Goal: Transaction & Acquisition: Purchase product/service

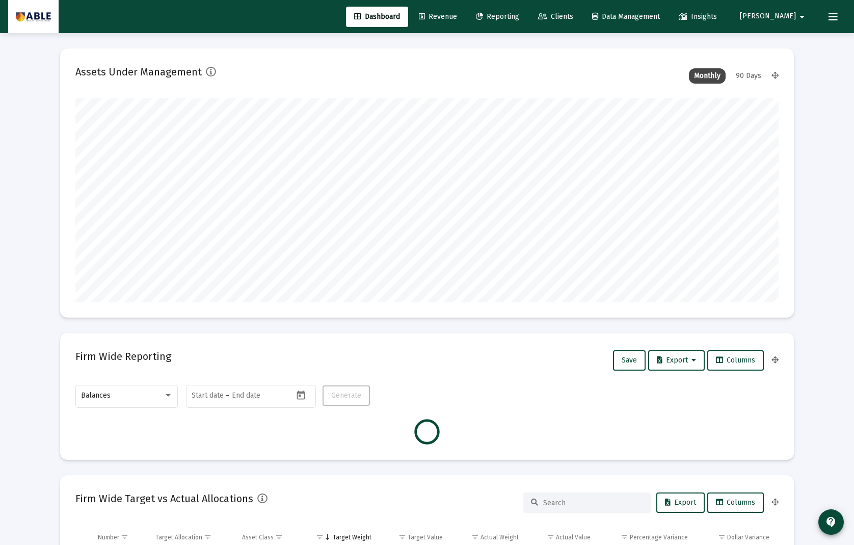
scroll to position [7, 0]
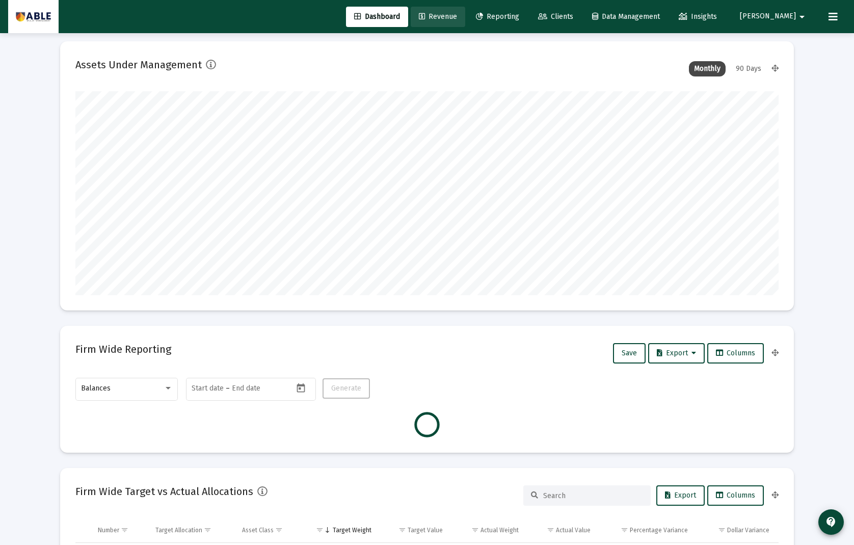
click at [457, 16] on span "Revenue" at bounding box center [438, 16] width 38 height 9
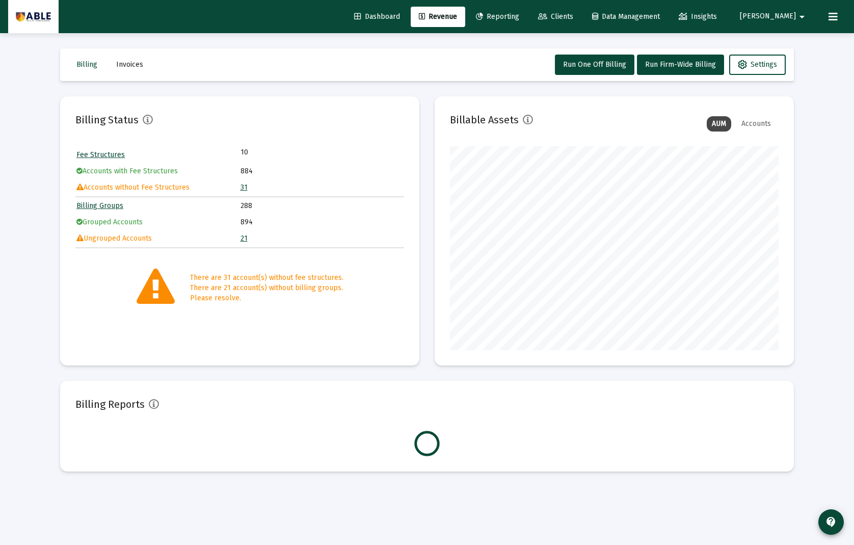
scroll to position [204, 329]
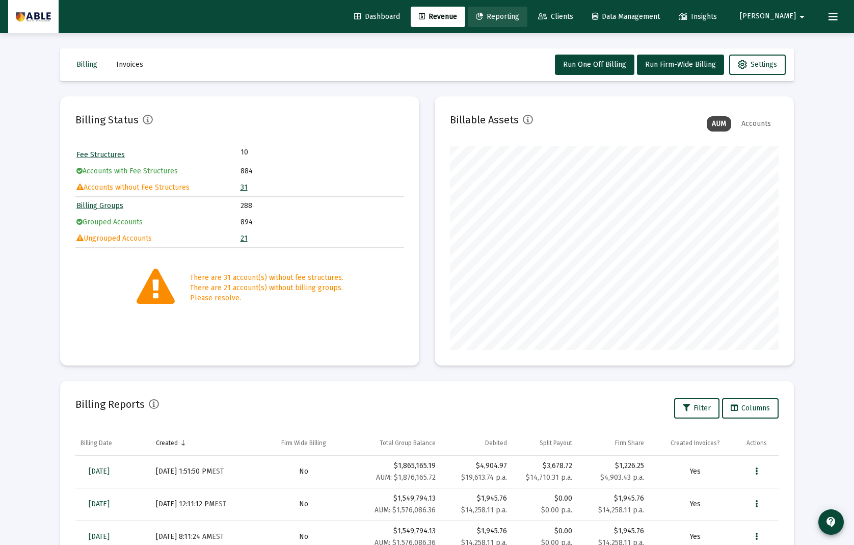
click at [519, 18] on span "Reporting" at bounding box center [497, 16] width 43 height 9
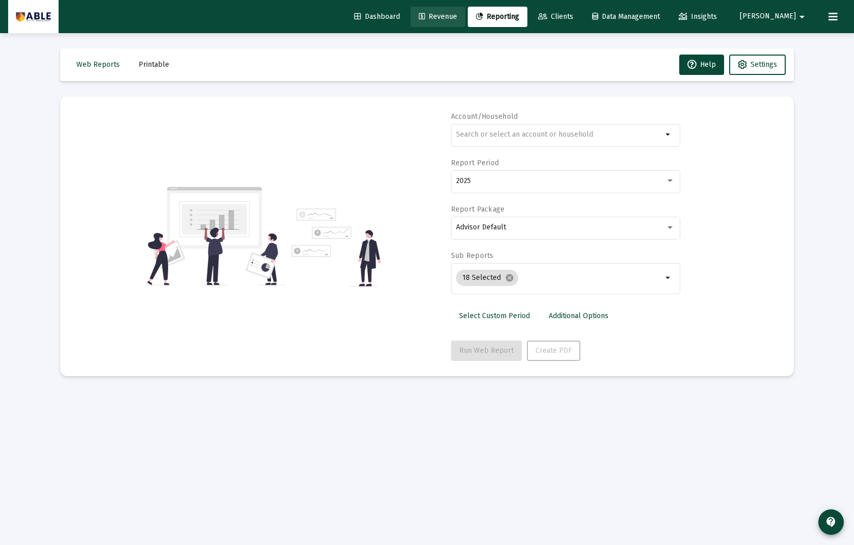
click at [457, 15] on span "Revenue" at bounding box center [438, 16] width 38 height 9
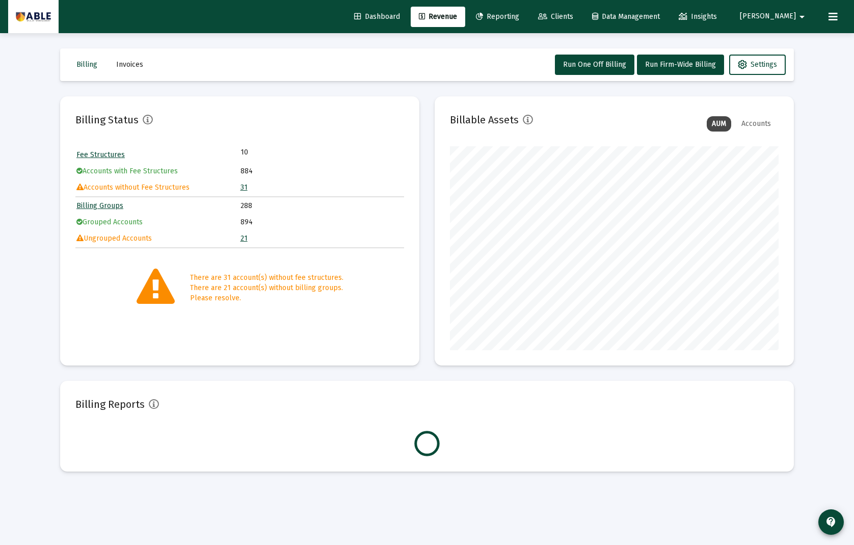
scroll to position [204, 329]
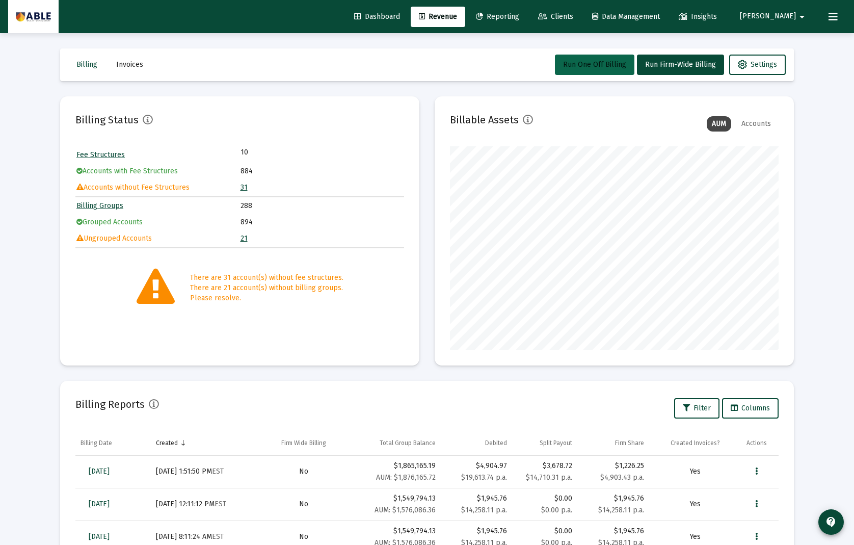
click at [603, 63] on span "Run One Off Billing" at bounding box center [594, 64] width 63 height 9
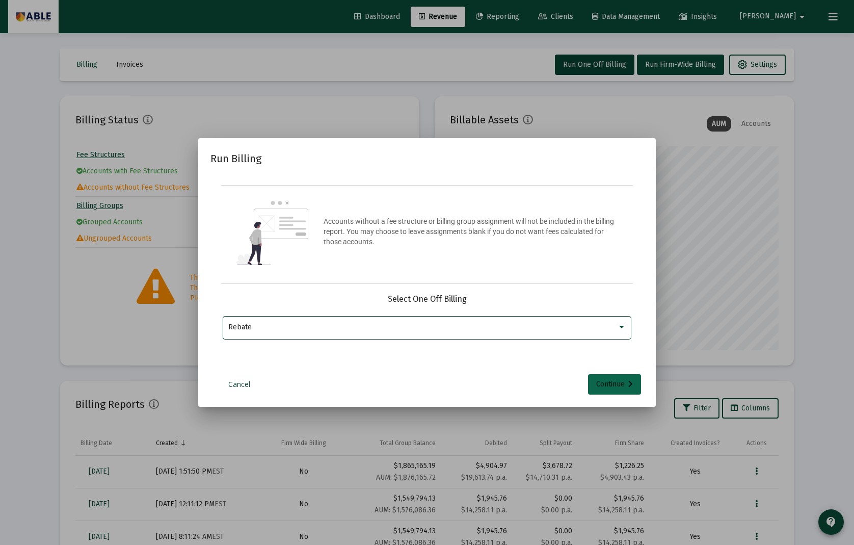
click at [611, 380] on div "Continue" at bounding box center [614, 384] width 37 height 20
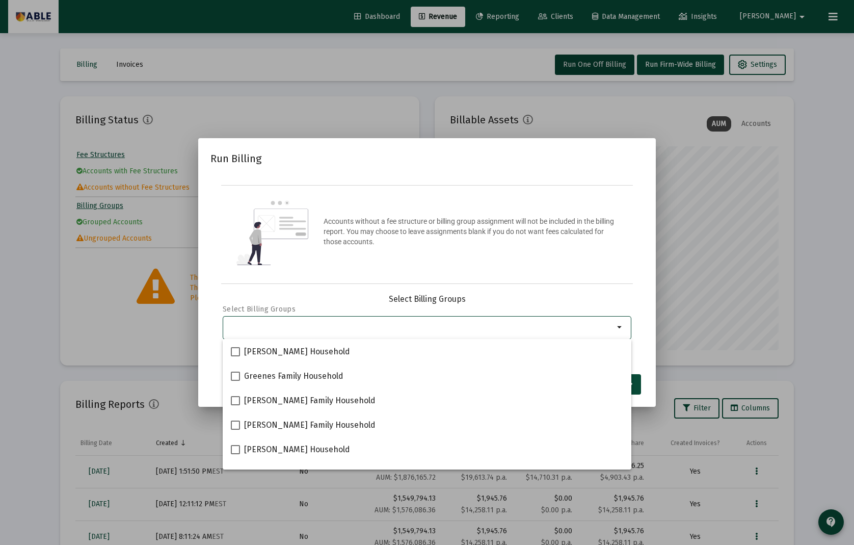
click at [404, 331] on div "Selection" at bounding box center [421, 327] width 390 height 12
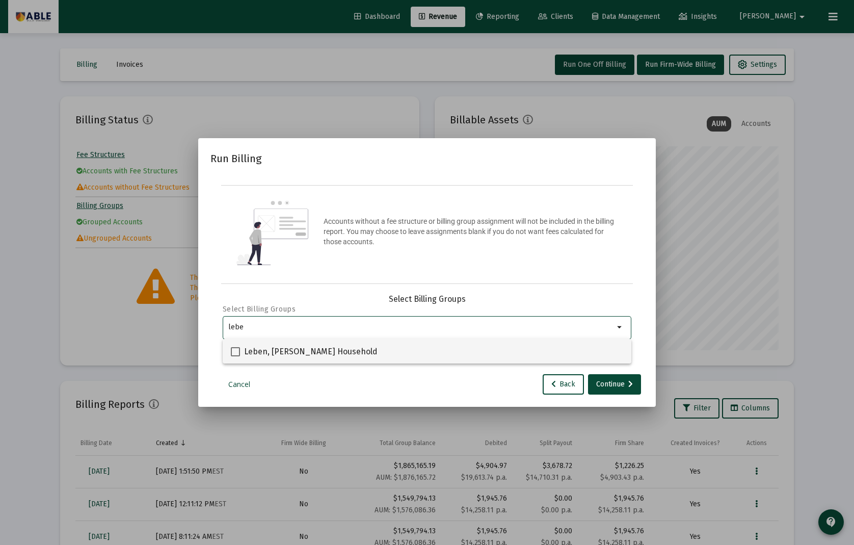
type input "lebe"
click at [303, 357] on span "Leben, [PERSON_NAME] Household" at bounding box center [311, 352] width 134 height 12
click at [235, 357] on input "Leben, [PERSON_NAME] Household" at bounding box center [235, 356] width 1 height 1
checkbox input "true"
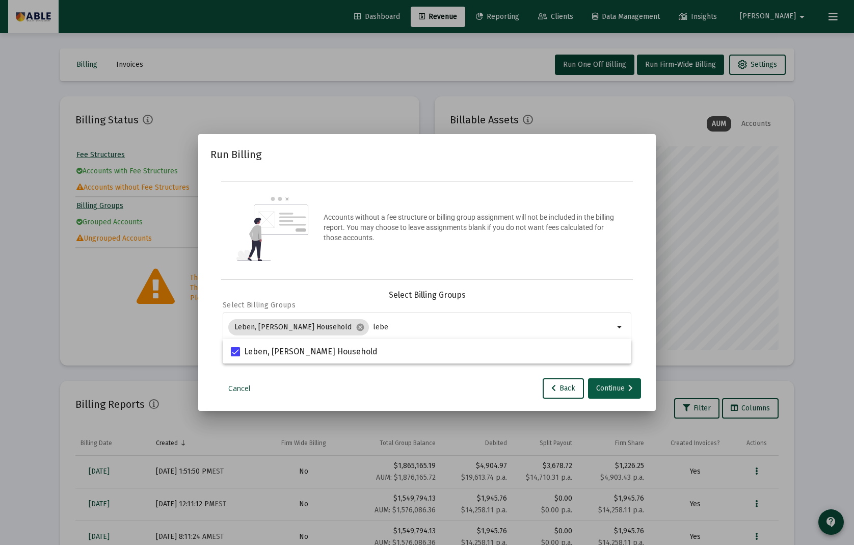
click at [612, 391] on div "Continue" at bounding box center [614, 388] width 37 height 20
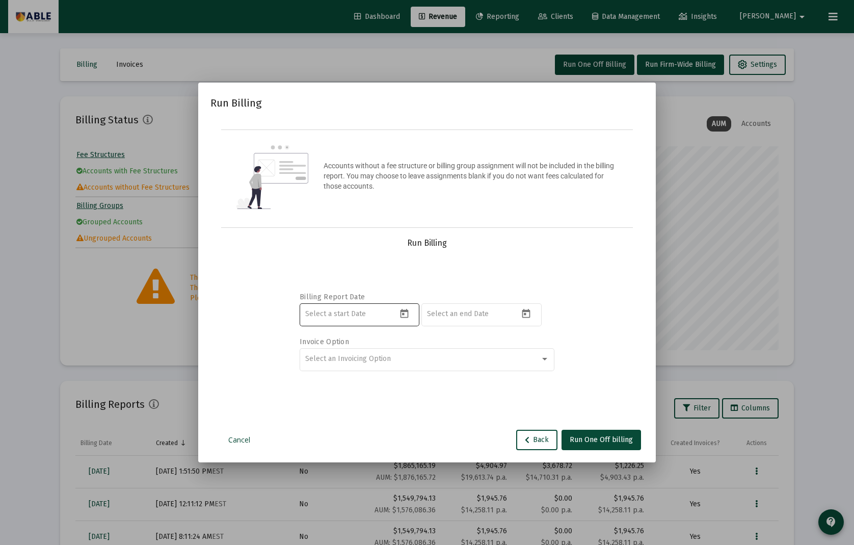
click at [397, 315] on button "Open calendar" at bounding box center [404, 313] width 15 height 15
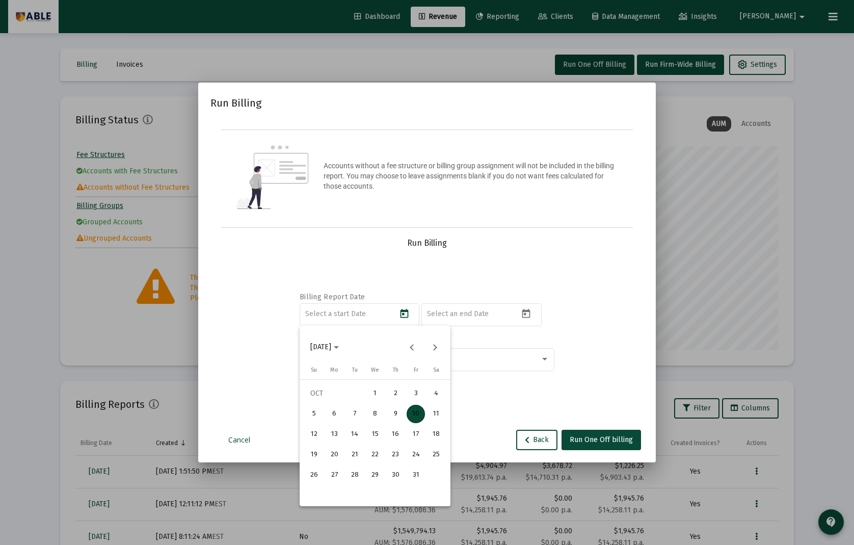
click at [347, 319] on div at bounding box center [427, 272] width 854 height 545
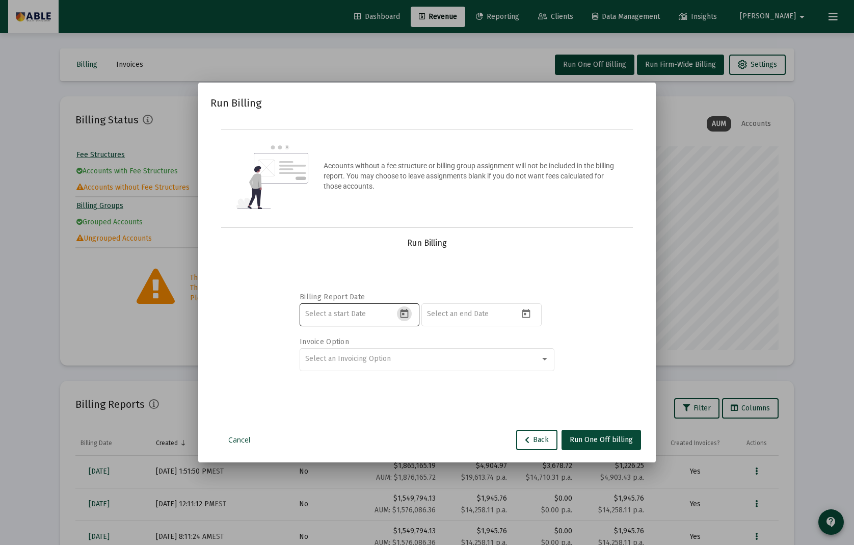
click at [343, 313] on input at bounding box center [351, 314] width 92 height 8
type input "[DATE]"
click at [358, 358] on span "Select an Invoicing Option" at bounding box center [348, 358] width 86 height 9
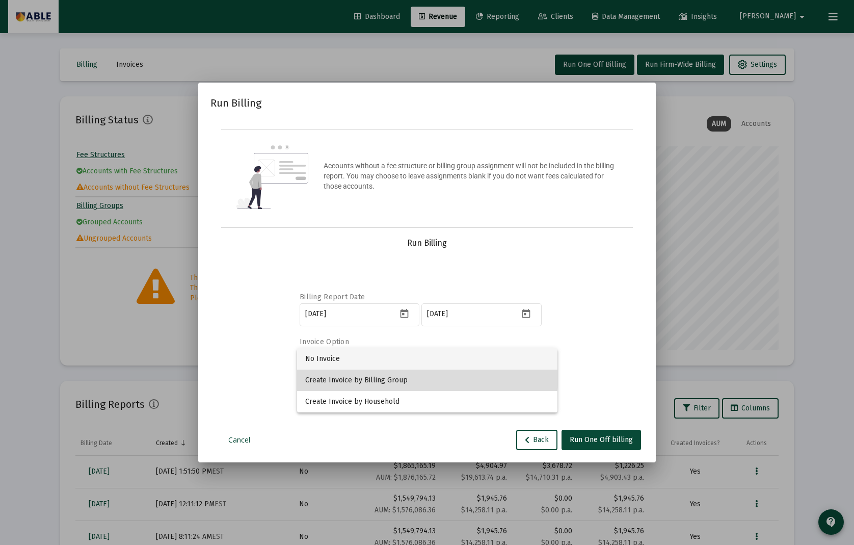
drag, startPoint x: 360, startPoint y: 373, endPoint x: 416, endPoint y: 390, distance: 58.7
click at [361, 374] on span "Create Invoice by Billing Group" at bounding box center [427, 380] width 244 height 21
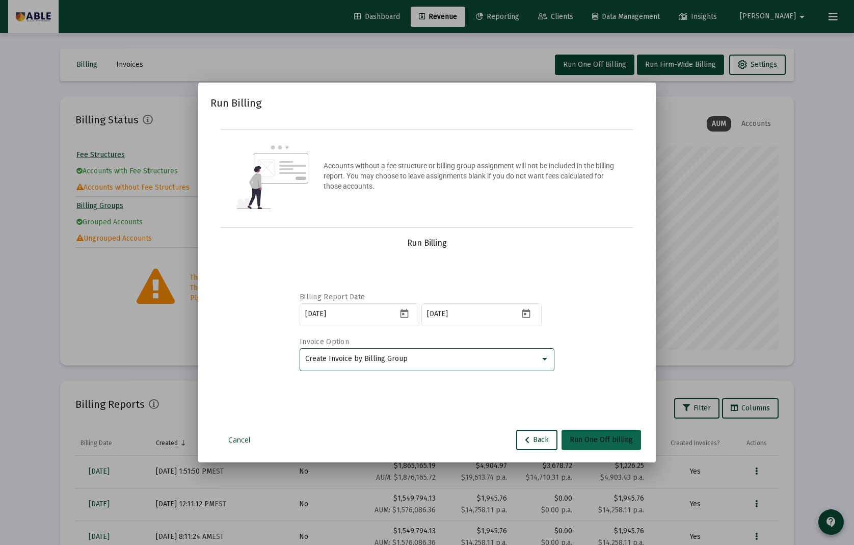
click at [593, 442] on span "Run One Off billing" at bounding box center [601, 439] width 63 height 9
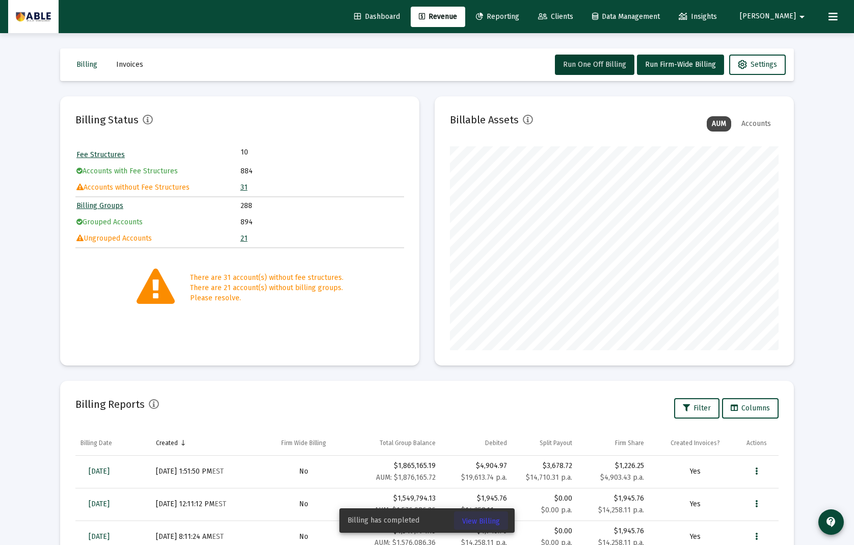
click at [491, 521] on span "View Billing" at bounding box center [481, 521] width 38 height 9
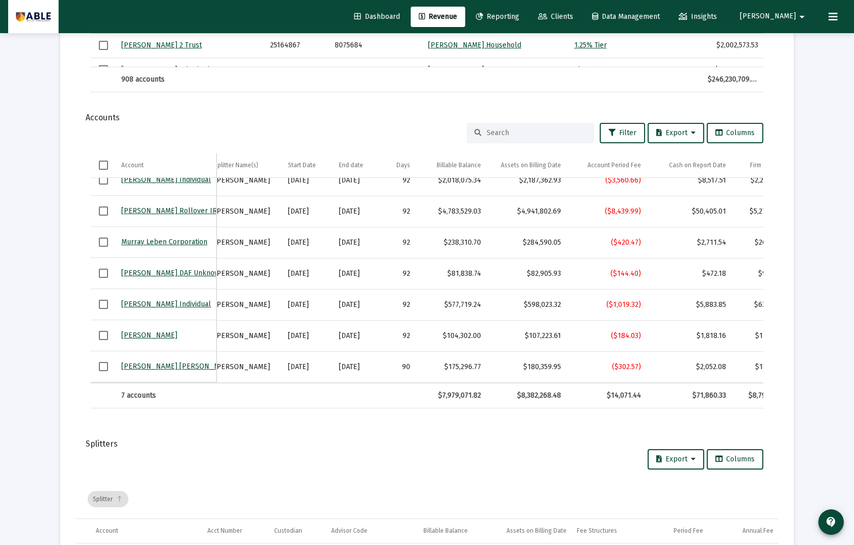
click at [410, 431] on mat-card "Report Created: [DATE] Billing Snapshot Date: [DATE] Fees Total Debited Fee $14…" at bounding box center [427, 55] width 734 height 1399
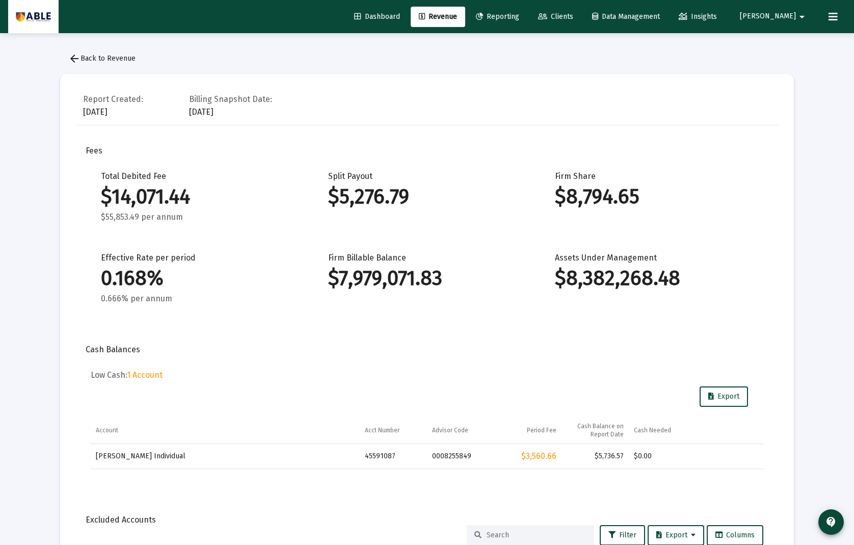
click at [102, 60] on span "arrow_back Back to Revenue" at bounding box center [101, 58] width 67 height 9
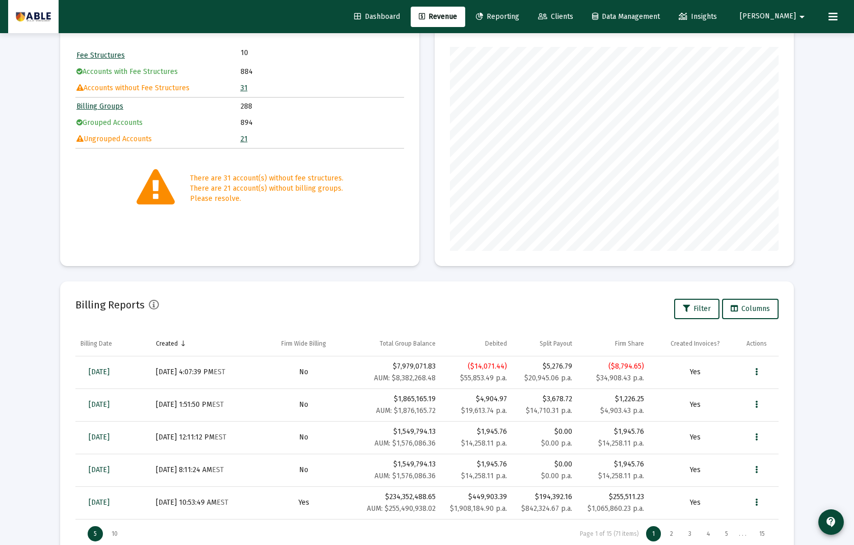
scroll to position [98, 0]
click at [757, 371] on icon "Data grid" at bounding box center [756, 374] width 3 height 12
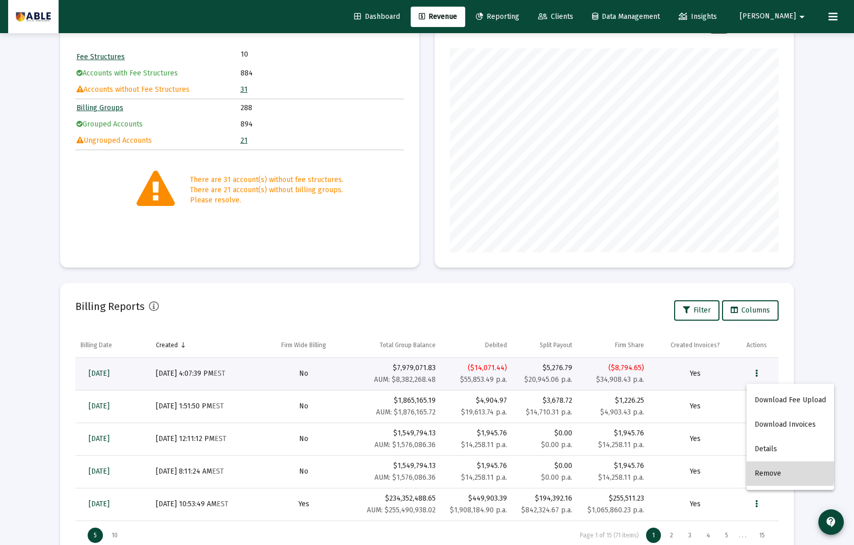
click at [774, 468] on button "Remove" at bounding box center [791, 473] width 88 height 24
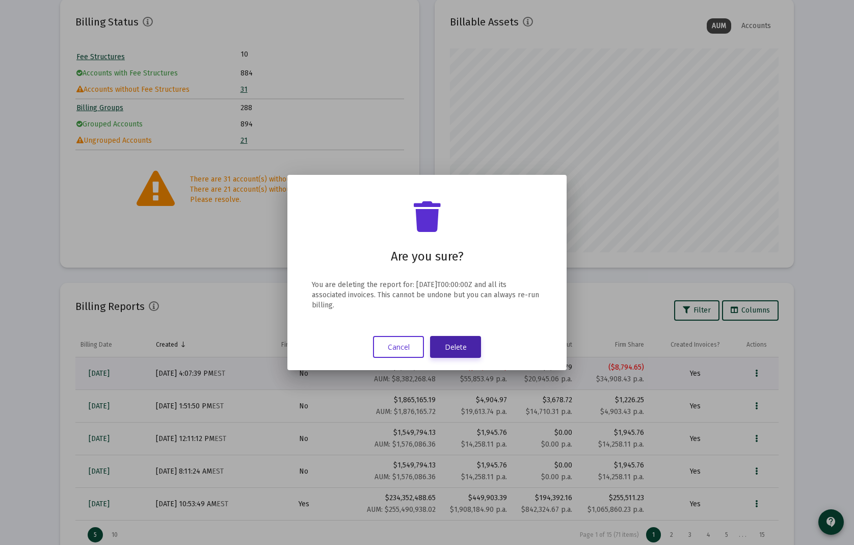
click at [464, 345] on button "Delete" at bounding box center [455, 347] width 51 height 22
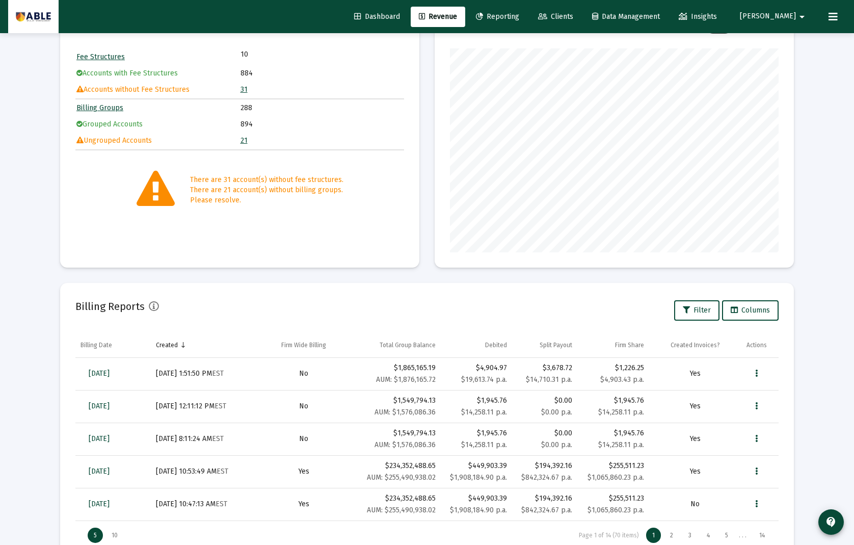
click at [320, 141] on td "21" at bounding box center [322, 140] width 163 height 15
click at [573, 18] on span "Clients" at bounding box center [555, 16] width 35 height 9
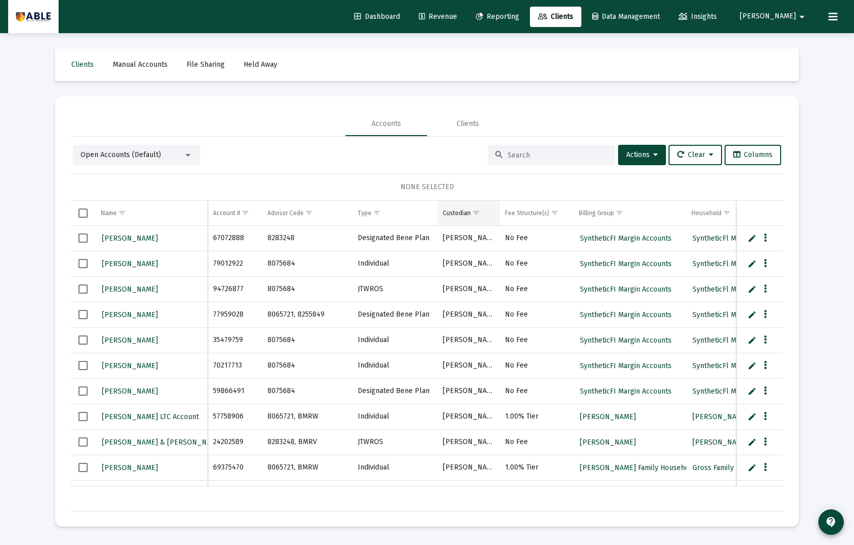
click at [476, 217] on span "Show filter options for column 'Custodian'" at bounding box center [477, 213] width 8 height 8
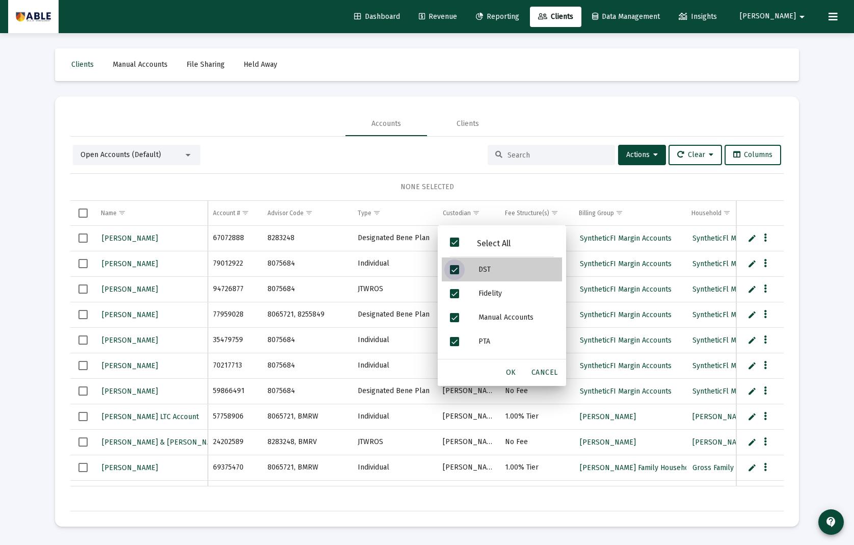
drag, startPoint x: 470, startPoint y: 269, endPoint x: 464, endPoint y: 284, distance: 17.1
click at [470, 269] on div "DST" at bounding box center [516, 269] width 92 height 24
click at [460, 292] on div "Filter options" at bounding box center [456, 293] width 29 height 24
drag, startPoint x: 459, startPoint y: 315, endPoint x: 464, endPoint y: 319, distance: 6.9
click at [462, 317] on div "Filter options" at bounding box center [456, 317] width 29 height 24
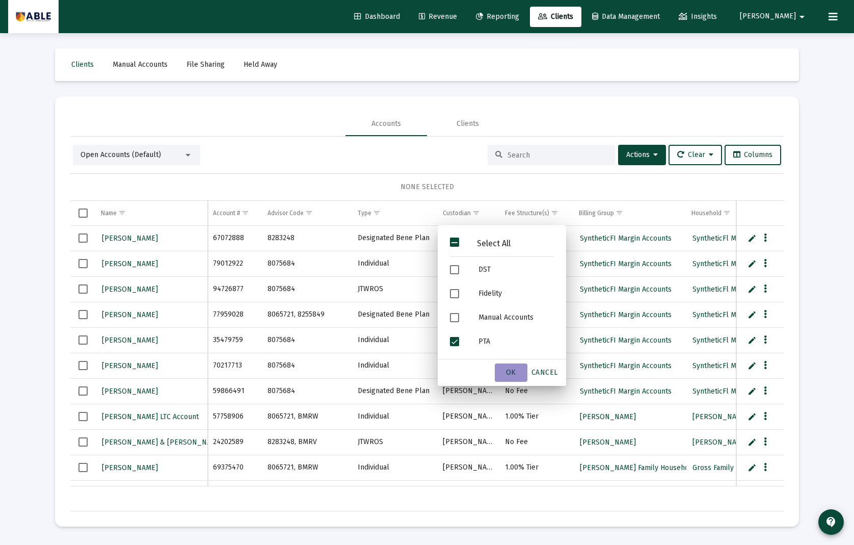
click at [509, 366] on div "OK" at bounding box center [511, 372] width 33 height 18
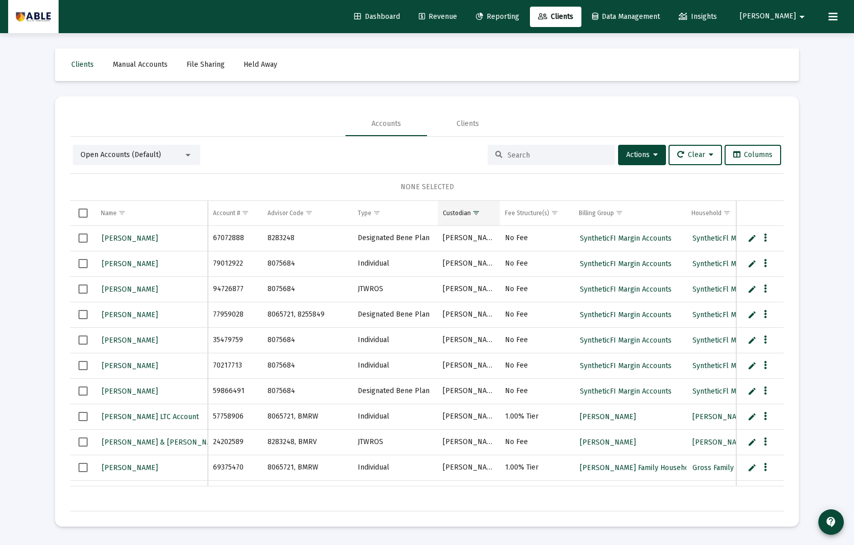
click at [473, 213] on span "Show filter options for column 'Custodian'" at bounding box center [477, 213] width 8 height 8
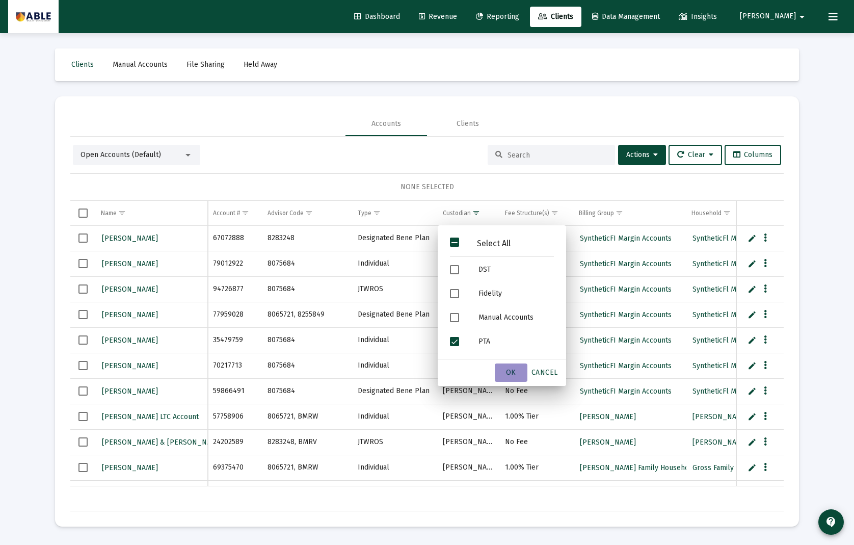
click at [514, 372] on span "OK" at bounding box center [511, 372] width 10 height 9
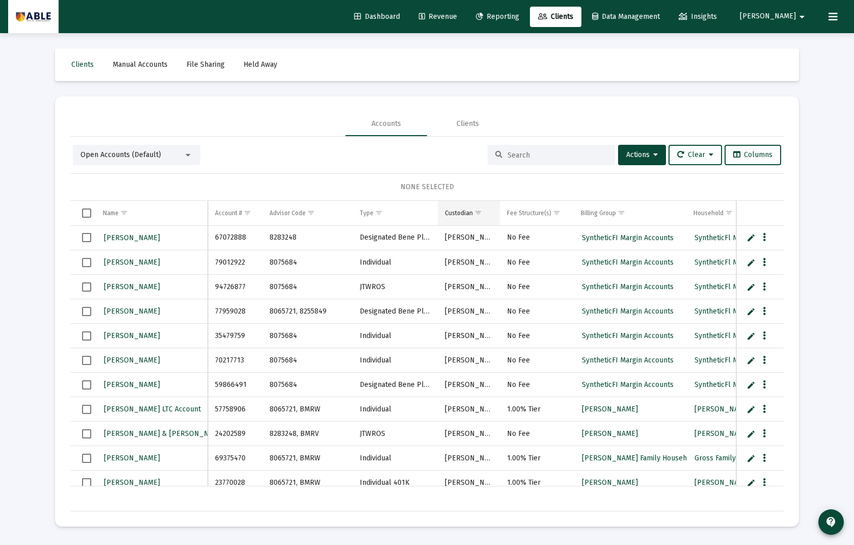
click at [475, 214] on span "Show filter options for column 'Custodian'" at bounding box center [479, 213] width 8 height 8
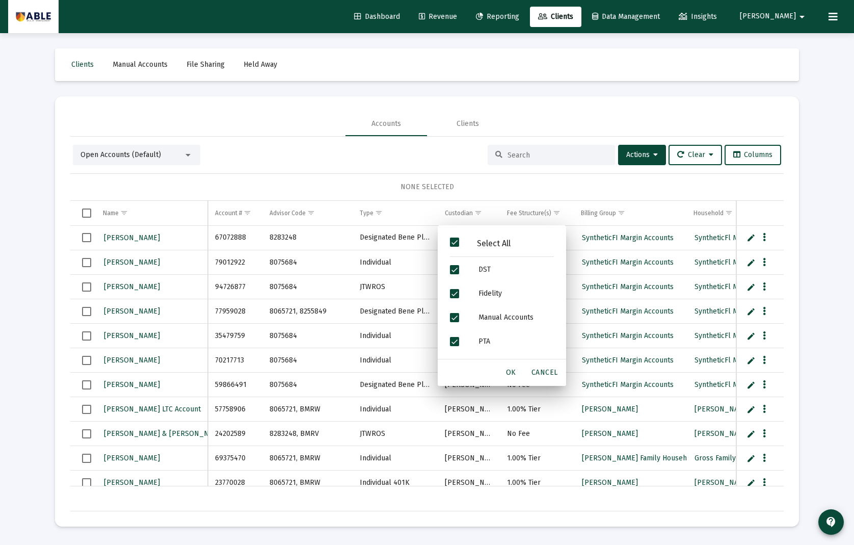
drag, startPoint x: 455, startPoint y: 239, endPoint x: 456, endPoint y: 247, distance: 7.7
click at [455, 241] on span "Filter options" at bounding box center [454, 242] width 9 height 9
click at [456, 343] on span "Filter options" at bounding box center [454, 341] width 9 height 9
click at [513, 368] on span "OK" at bounding box center [511, 372] width 10 height 9
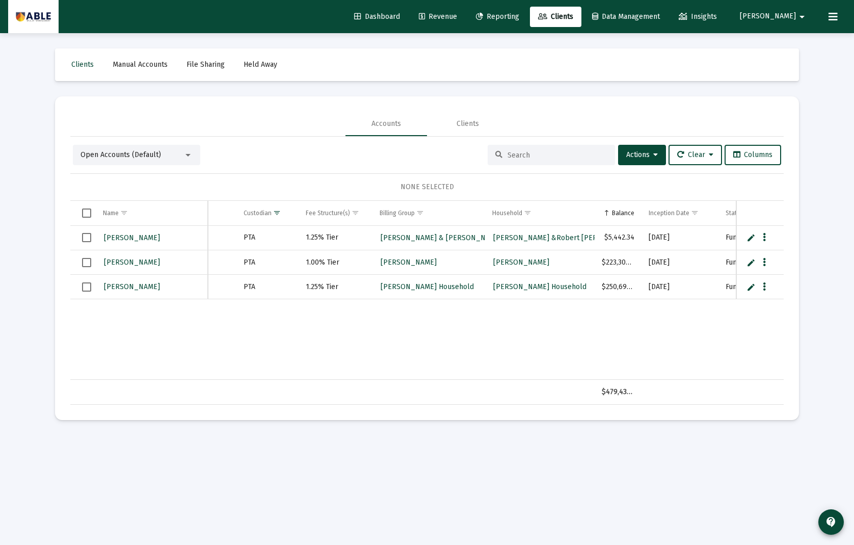
click at [791, 19] on span "[PERSON_NAME]" at bounding box center [768, 16] width 56 height 9
click at [790, 72] on button "Logout" at bounding box center [799, 68] width 61 height 24
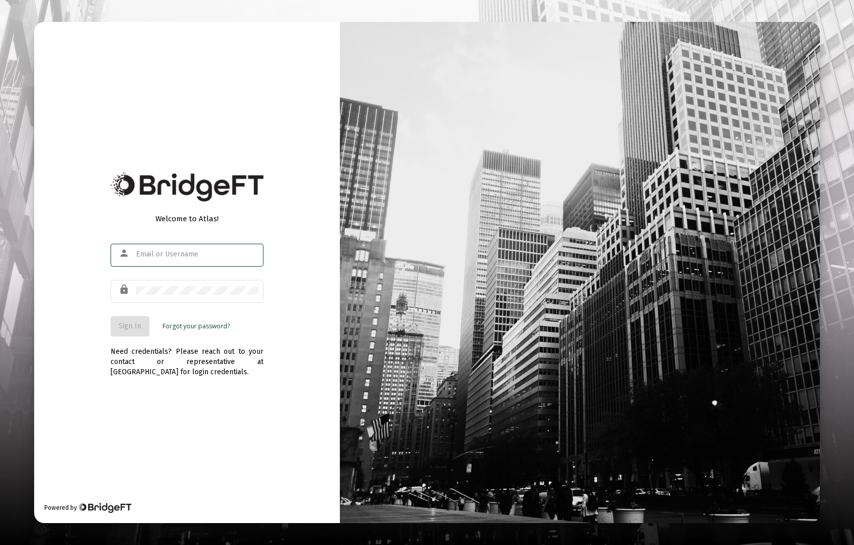
type input "[PERSON_NAME][EMAIL_ADDRESS][DOMAIN_NAME]"
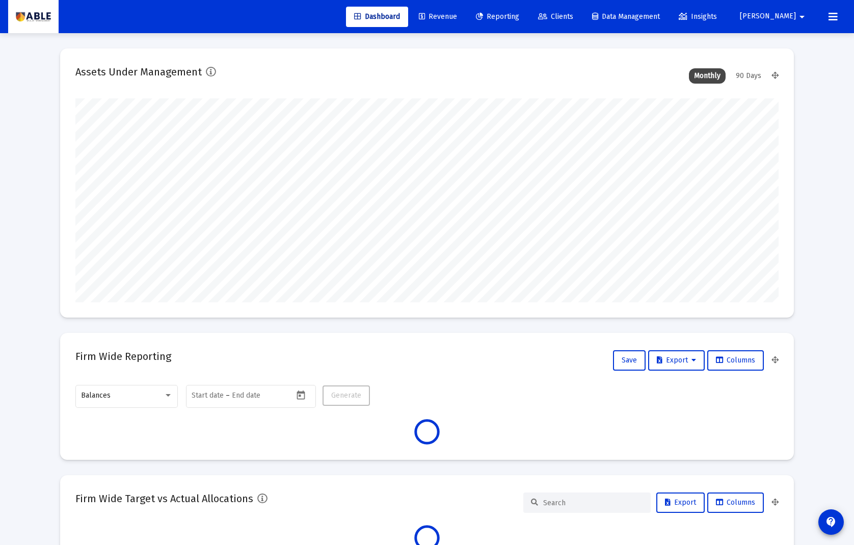
scroll to position [204, 379]
type input "[DATE]"
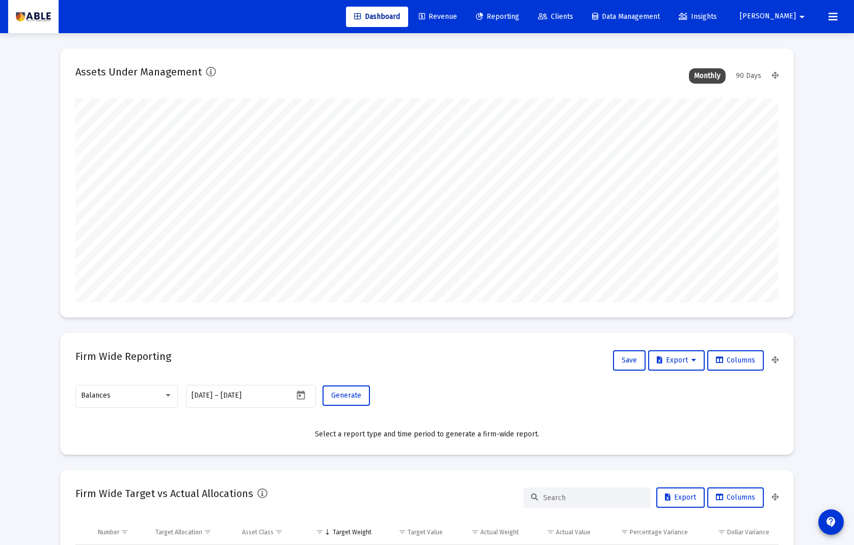
scroll to position [204, 329]
click at [457, 15] on span "Revenue" at bounding box center [438, 16] width 38 height 9
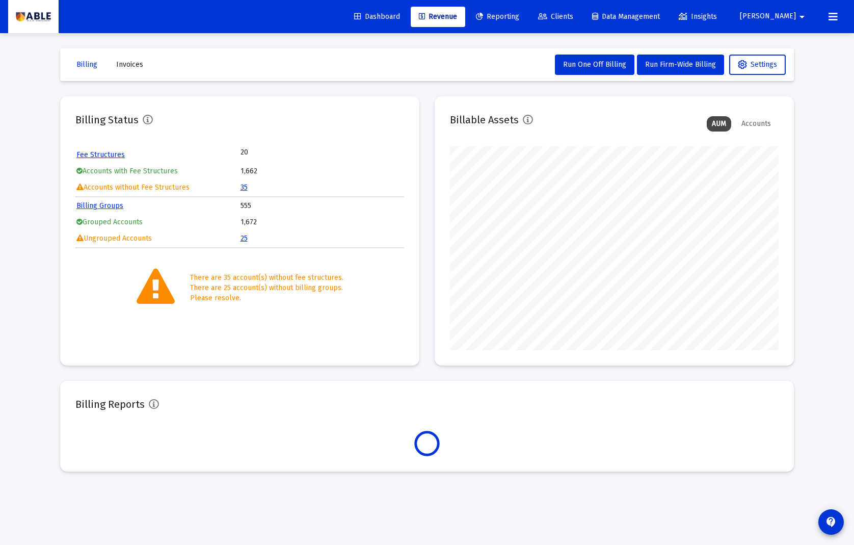
scroll to position [204, 329]
click at [547, 16] on icon at bounding box center [542, 16] width 9 height 7
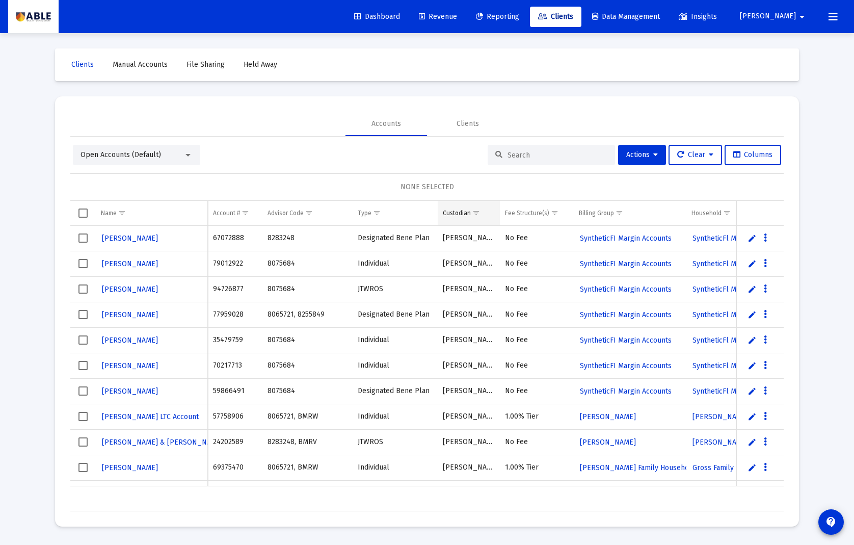
click at [479, 214] on span "Show filter options for column 'Custodian'" at bounding box center [477, 213] width 8 height 8
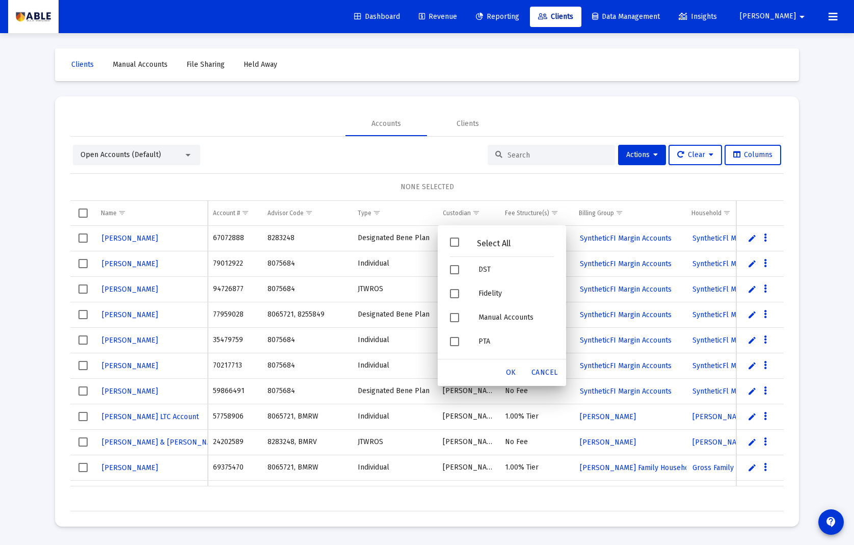
click at [456, 242] on span "Filter options" at bounding box center [454, 242] width 9 height 9
click at [515, 374] on span "OK" at bounding box center [511, 372] width 10 height 9
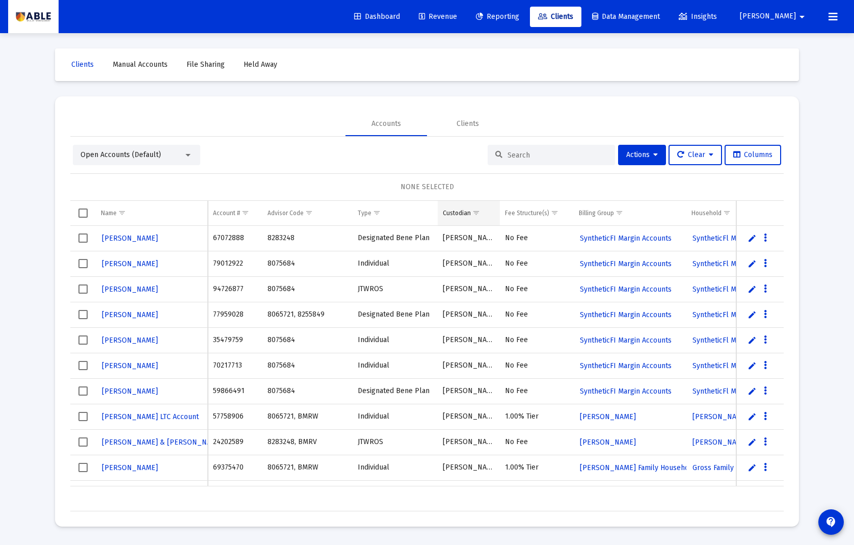
click at [476, 216] on span "Show filter options for column 'Custodian'" at bounding box center [477, 213] width 8 height 8
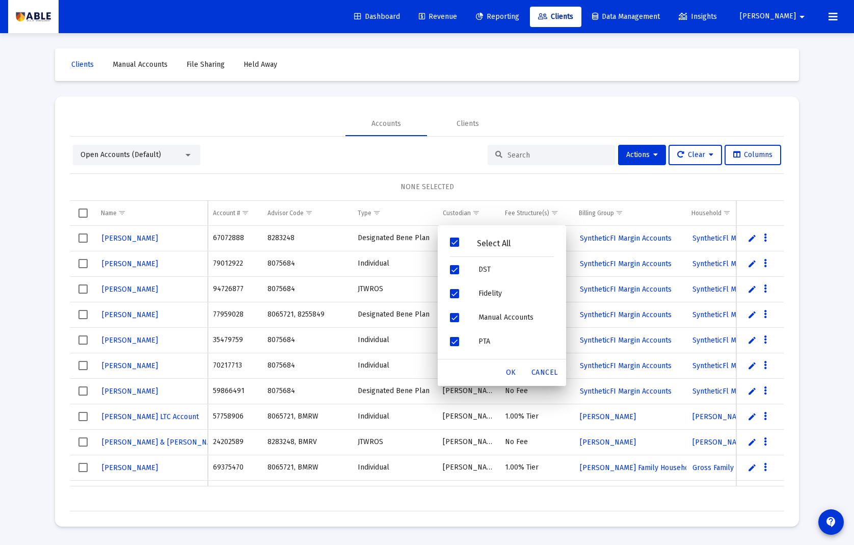
drag, startPoint x: 454, startPoint y: 248, endPoint x: 454, endPoint y: 241, distance: 6.6
click at [454, 244] on div "Select All" at bounding box center [502, 244] width 120 height 26
click at [459, 347] on div "Filter options" at bounding box center [456, 341] width 29 height 24
click at [518, 380] on div "OK" at bounding box center [511, 372] width 33 height 18
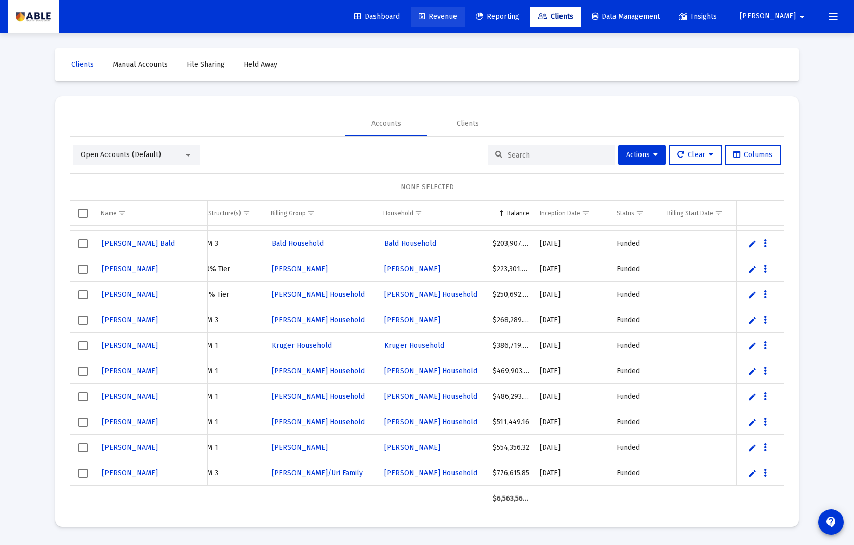
click at [457, 14] on span "Revenue" at bounding box center [438, 16] width 38 height 9
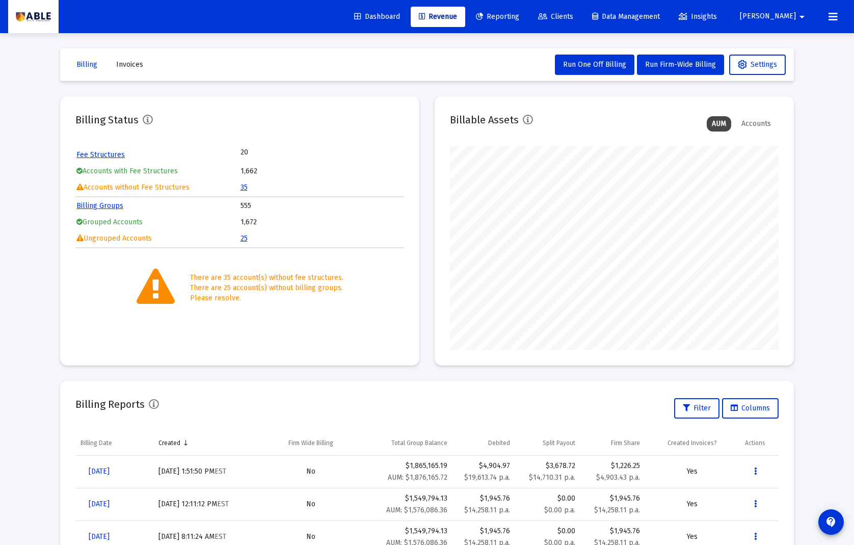
click at [248, 190] on td "35" at bounding box center [322, 187] width 163 height 15
click at [241, 189] on link "35" at bounding box center [244, 187] width 7 height 9
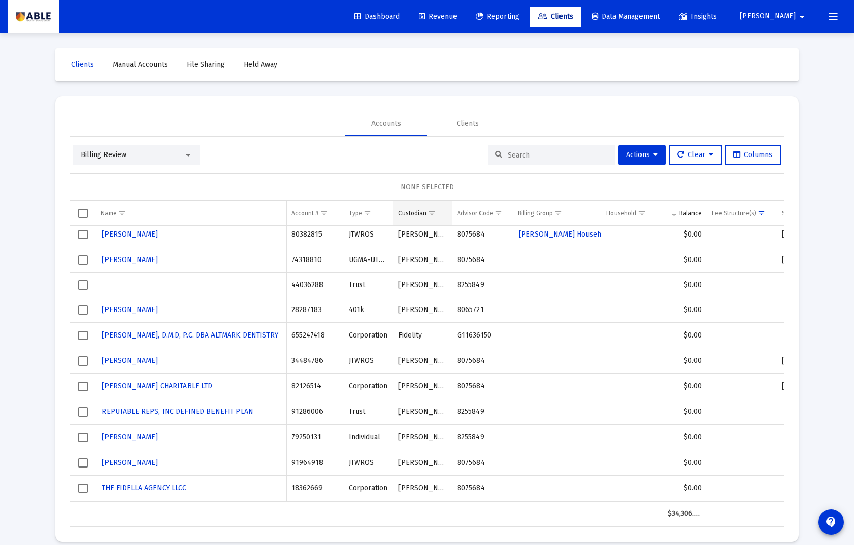
click at [432, 217] on span "Show filter options for column 'Custodian'" at bounding box center [432, 213] width 8 height 8
